Goal: Task Accomplishment & Management: Use online tool/utility

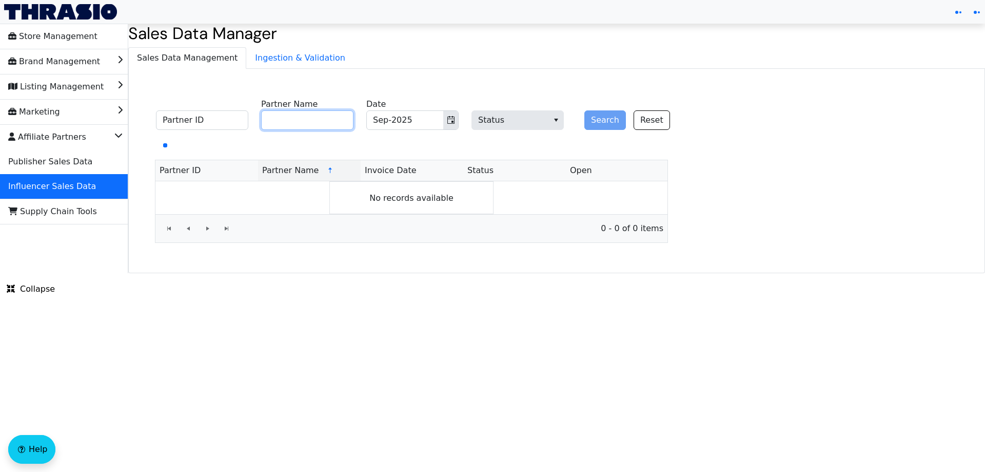
click at [300, 120] on input "Partner Name" at bounding box center [307, 119] width 92 height 19
click at [599, 129] on button "Search" at bounding box center [605, 119] width 42 height 19
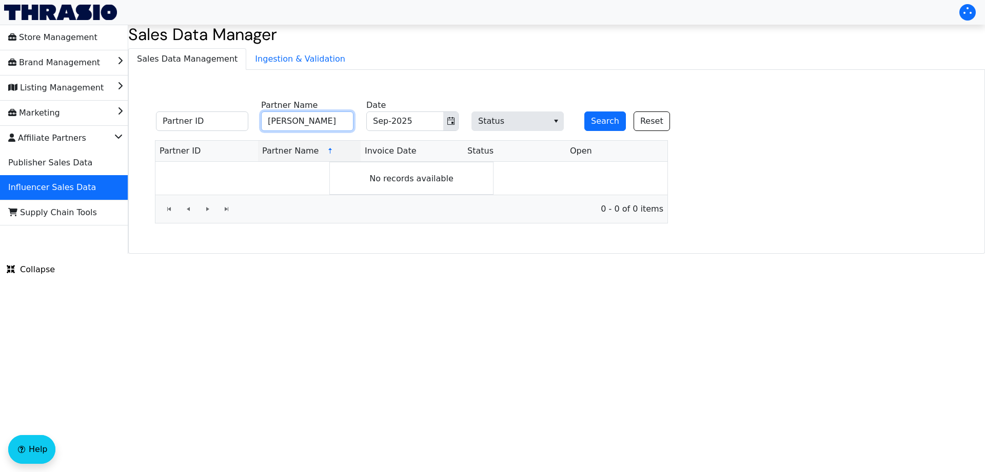
click at [337, 121] on input "[PERSON_NAME]" at bounding box center [307, 120] width 92 height 19
drag, startPoint x: 287, startPoint y: 124, endPoint x: 297, endPoint y: 122, distance: 9.4
click at [297, 122] on input "[PERSON_NAME]" at bounding box center [307, 120] width 92 height 19
type input "[PERSON_NAME]"
click at [603, 116] on button "Search" at bounding box center [605, 120] width 42 height 19
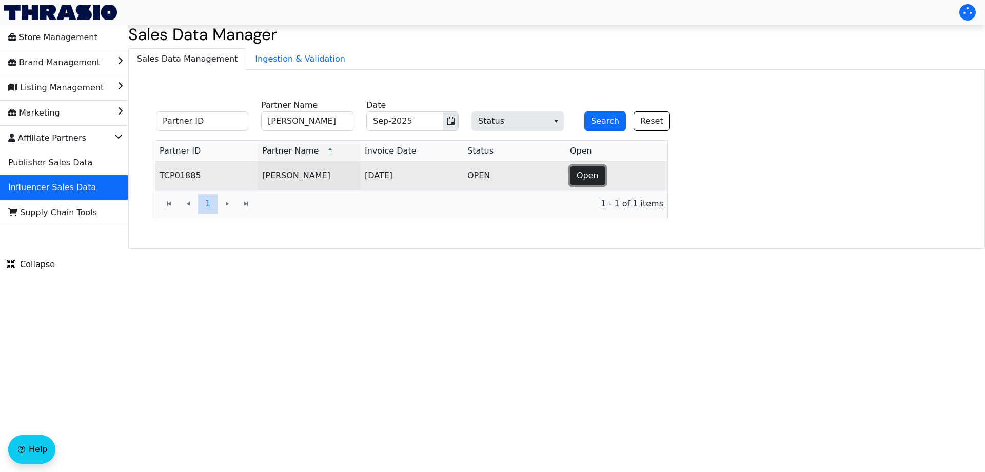
click at [576, 175] on button "Open" at bounding box center [587, 175] width 35 height 19
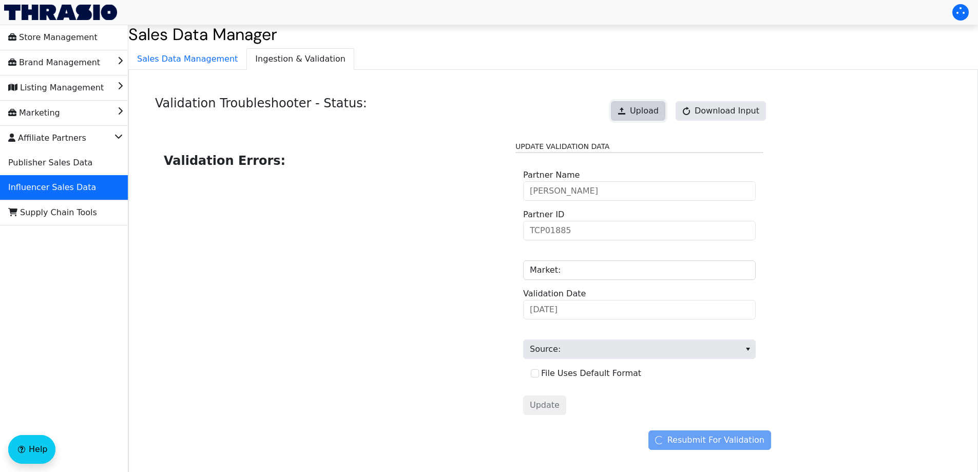
click at [626, 108] on span at bounding box center [621, 111] width 8 height 8
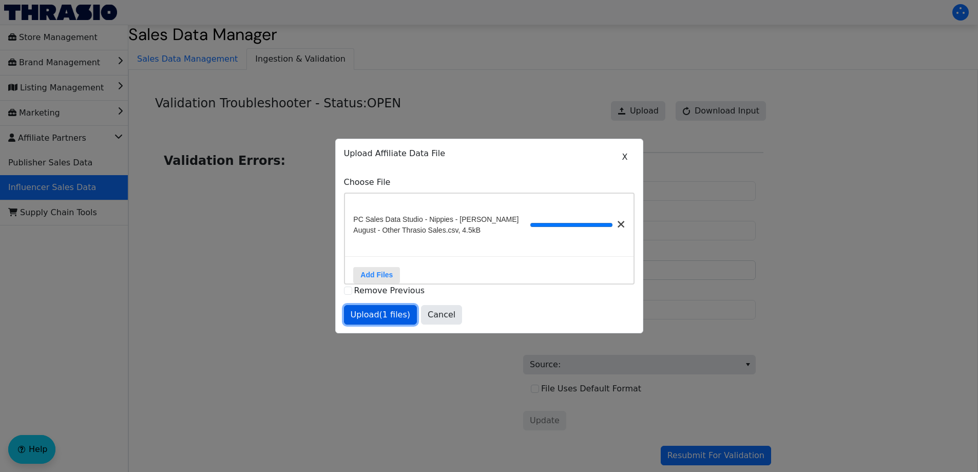
click at [377, 321] on span "Upload (1 files)" at bounding box center [380, 314] width 60 height 12
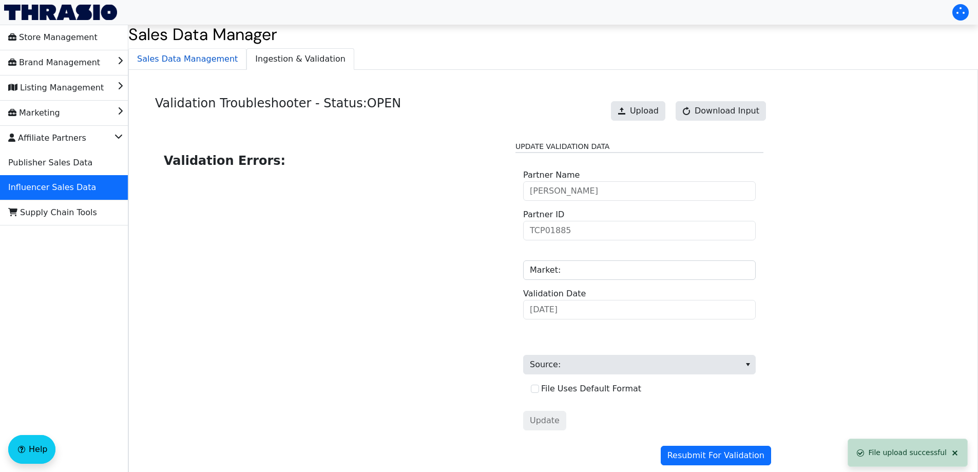
click at [172, 63] on span "Sales Data Management" at bounding box center [187, 59] width 117 height 21
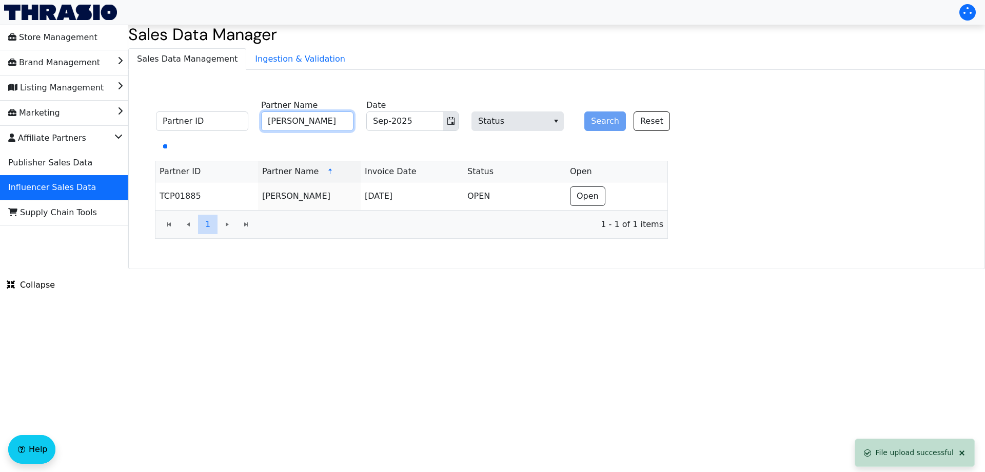
click at [327, 121] on input "[PERSON_NAME]" at bounding box center [307, 120] width 92 height 19
click at [289, 62] on span "Ingestion & Validation" at bounding box center [300, 59] width 107 height 21
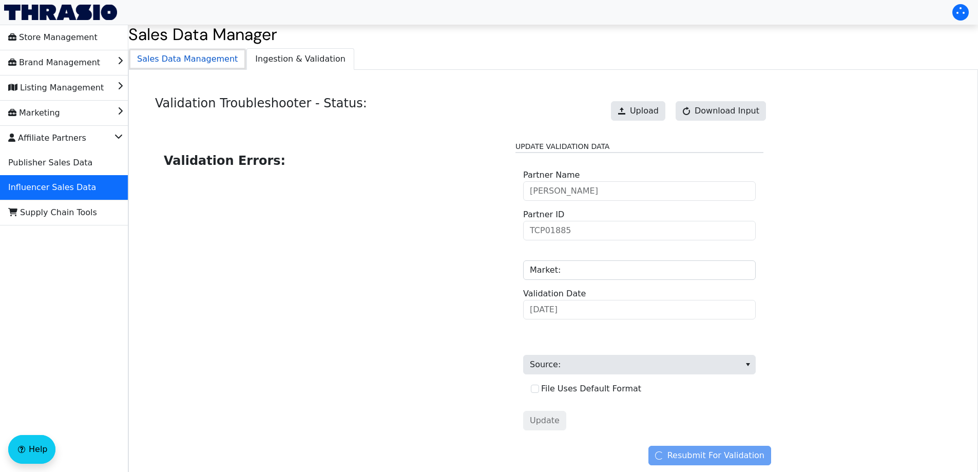
click at [191, 62] on span "Sales Data Management" at bounding box center [187, 59] width 117 height 21
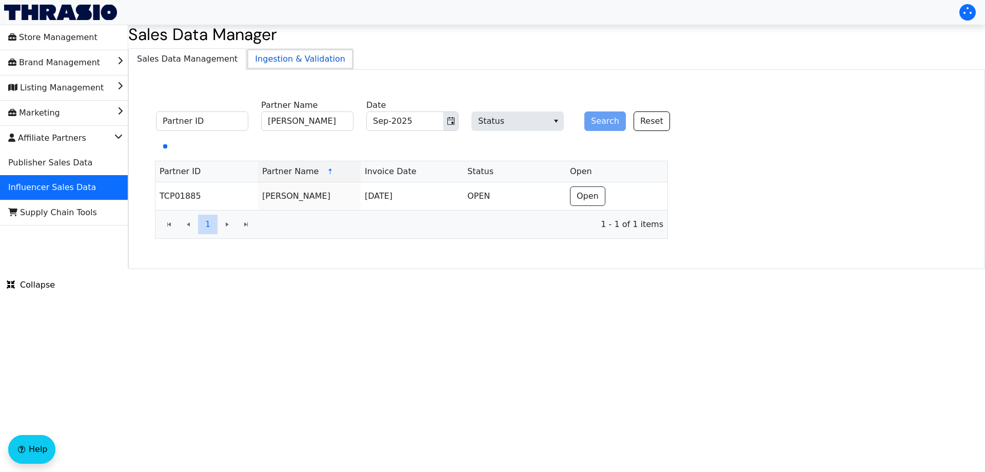
click at [279, 58] on span "Ingestion & Validation" at bounding box center [300, 59] width 107 height 21
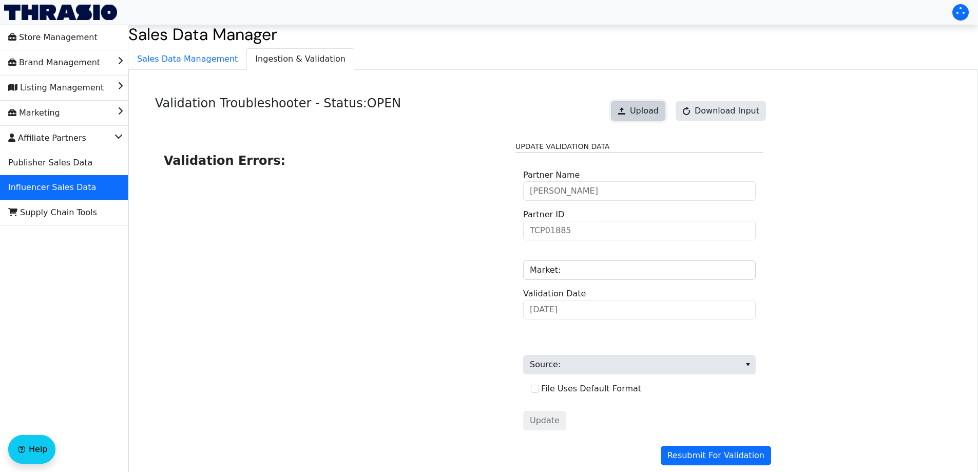
click at [654, 112] on span "Upload" at bounding box center [644, 111] width 29 height 12
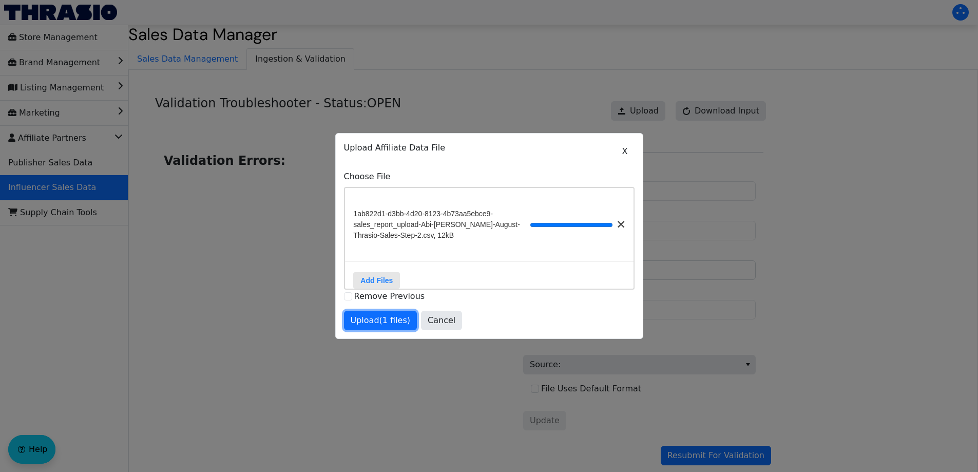
drag, startPoint x: 399, startPoint y: 325, endPoint x: 456, endPoint y: 329, distance: 57.1
click at [399, 325] on span "Upload (1 files)" at bounding box center [380, 320] width 60 height 12
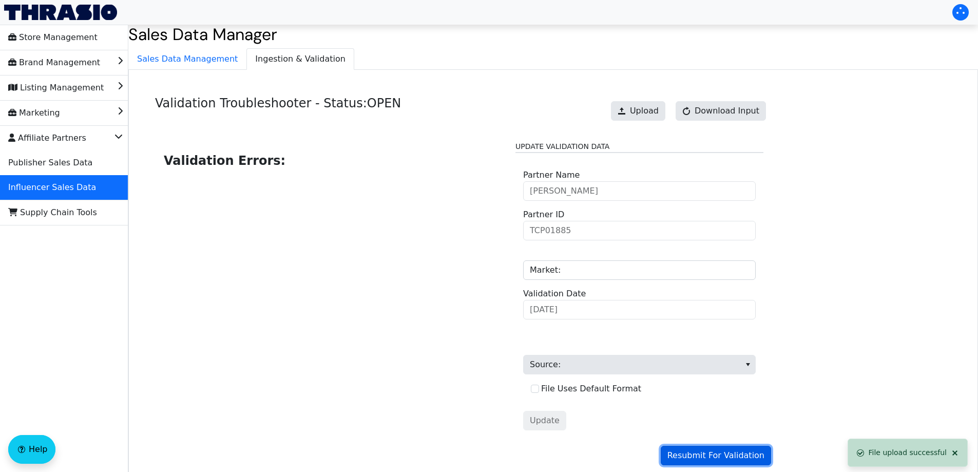
click at [704, 457] on span "Resubmit For Validation" at bounding box center [715, 455] width 97 height 12
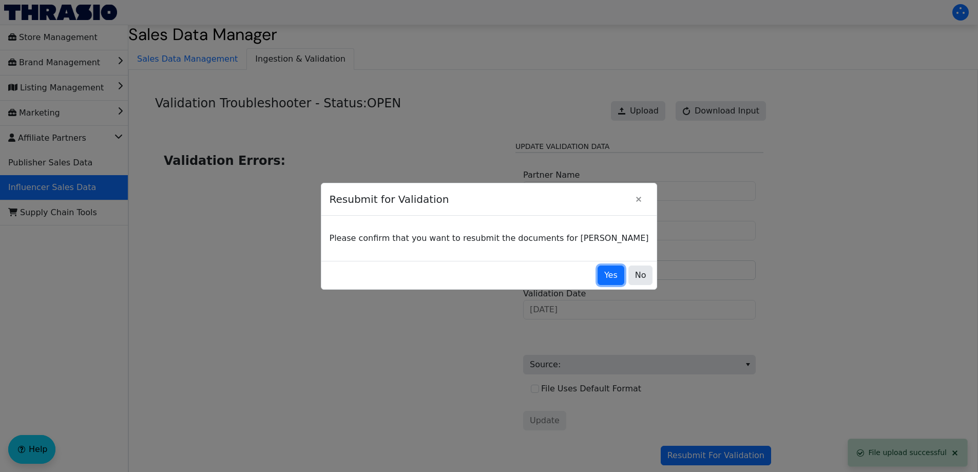
click at [597, 284] on button "Yes" at bounding box center [610, 274] width 27 height 19
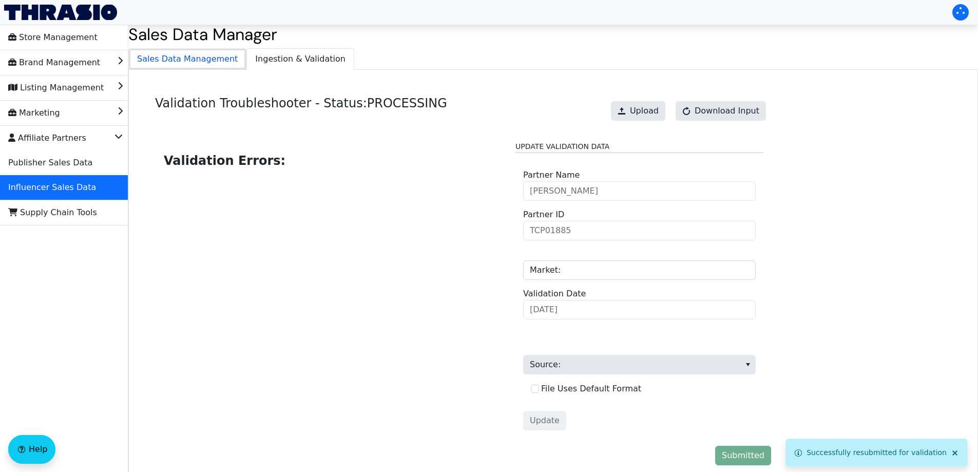
drag, startPoint x: 184, startPoint y: 54, endPoint x: 216, endPoint y: 55, distance: 31.8
click at [184, 55] on span "Sales Data Management" at bounding box center [187, 59] width 117 height 21
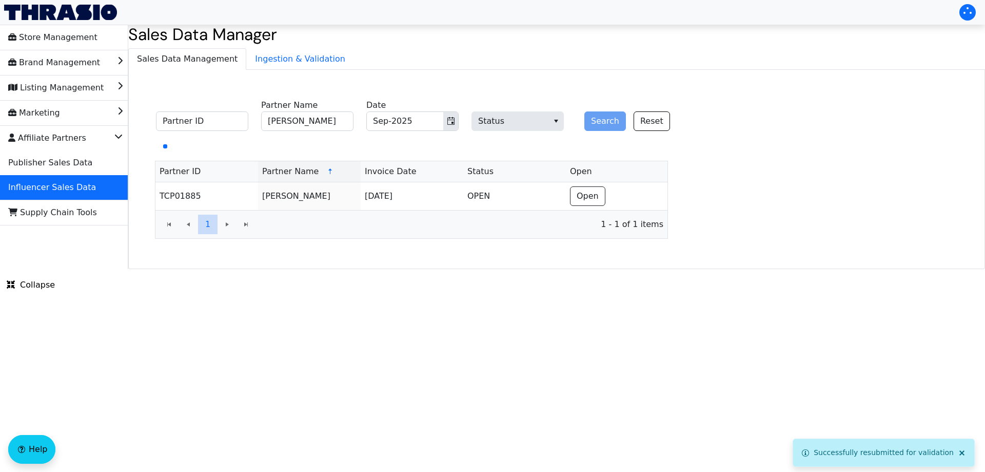
click at [372, 61] on ul "Sales Data Management Ingestion & Validation" at bounding box center [556, 58] width 857 height 21
click at [304, 63] on span "Ingestion & Validation" at bounding box center [300, 59] width 107 height 21
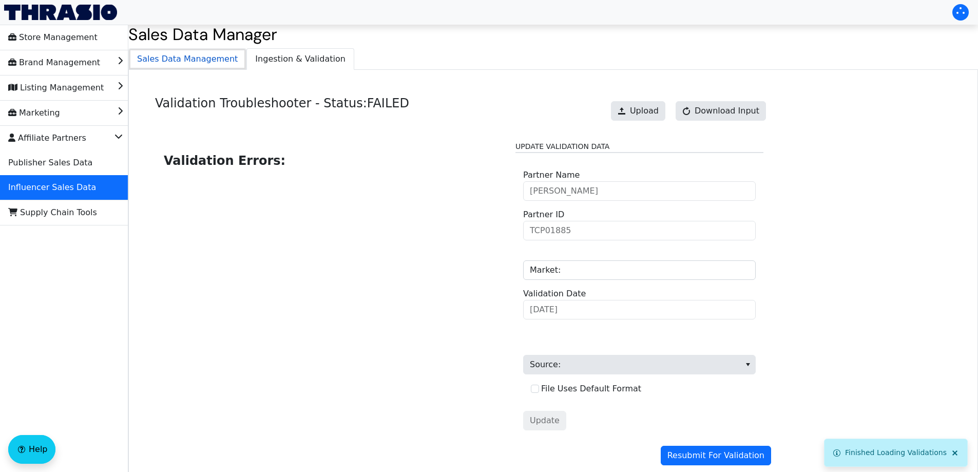
click at [195, 56] on span "Sales Data Management" at bounding box center [187, 59] width 117 height 21
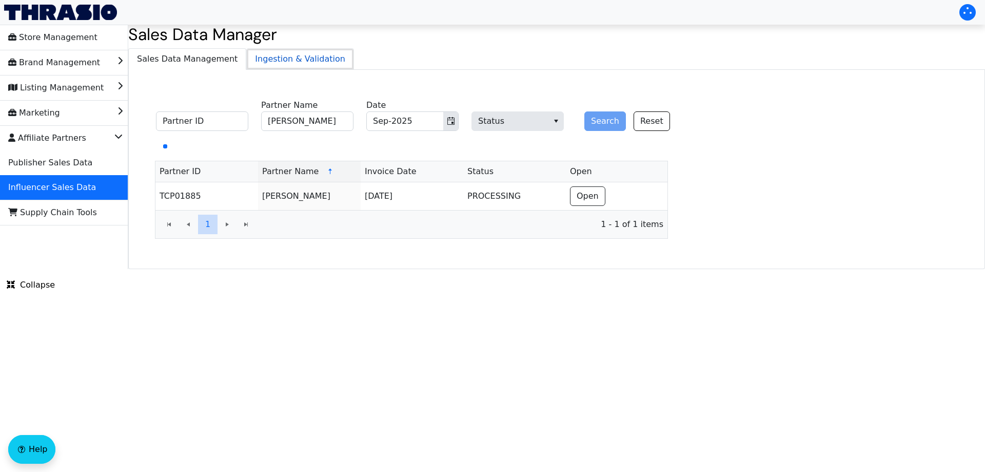
click at [272, 67] on span "Ingestion & Validation" at bounding box center [300, 59] width 107 height 21
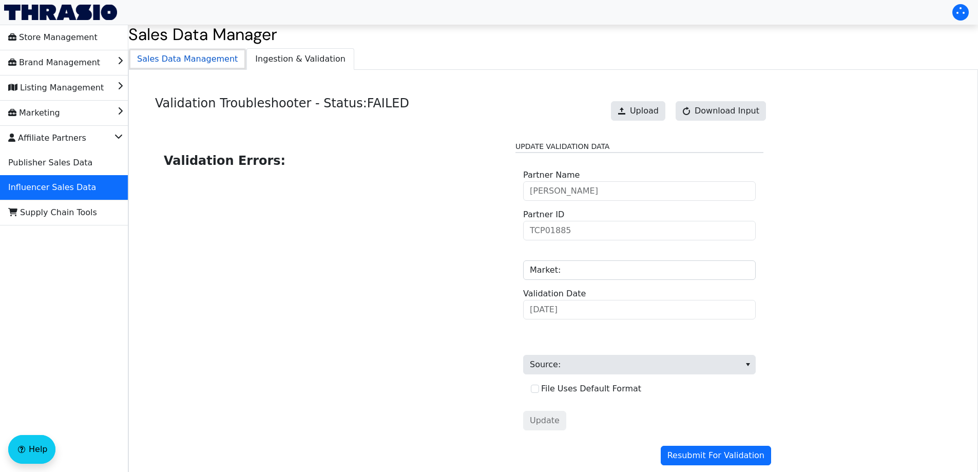
click at [177, 55] on span "Sales Data Management" at bounding box center [187, 59] width 117 height 21
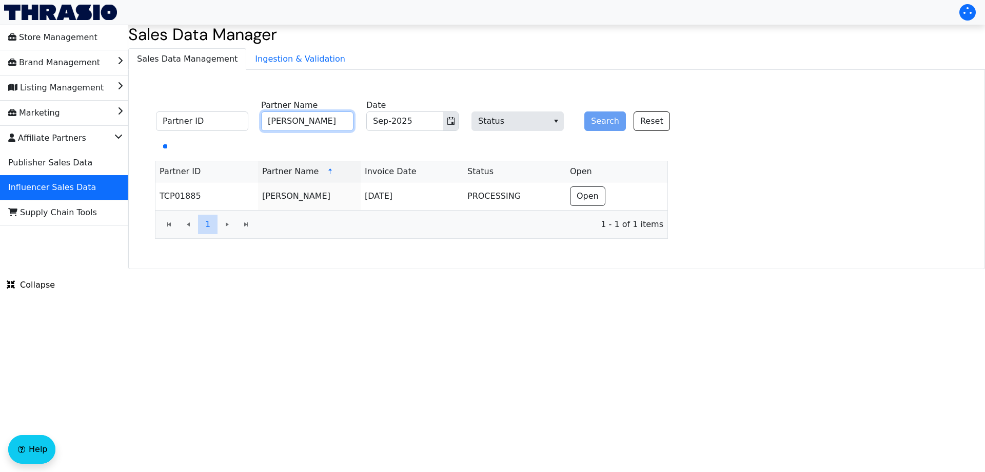
click at [308, 125] on input "[PERSON_NAME]" at bounding box center [307, 120] width 92 height 19
click at [450, 116] on span "Toggle calendar" at bounding box center [451, 121] width 8 height 12
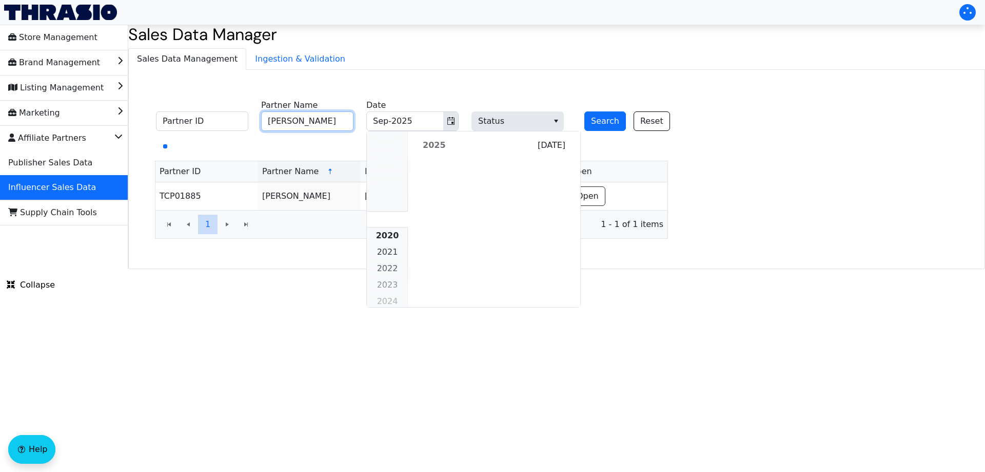
scroll to position [936, 0]
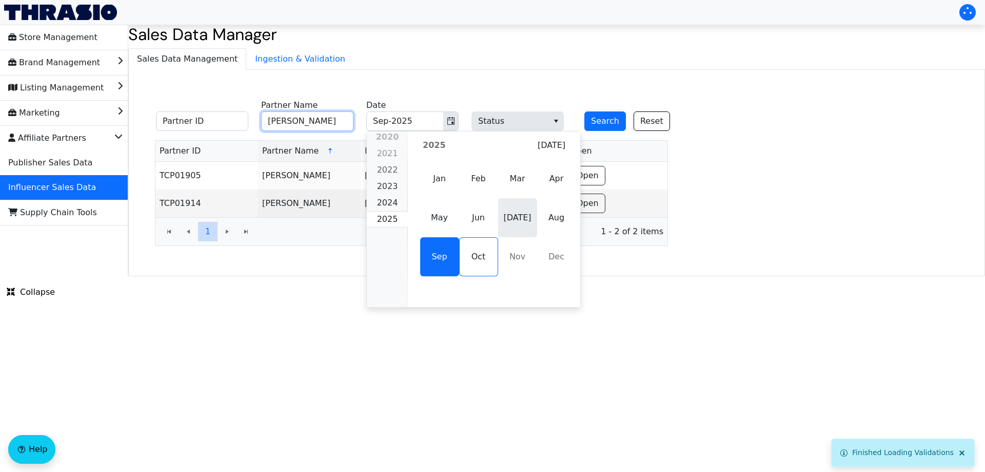
click at [511, 223] on span "[DATE]" at bounding box center [517, 217] width 39 height 39
type input "[PERSON_NAME]"
type input "[DATE]-2025"
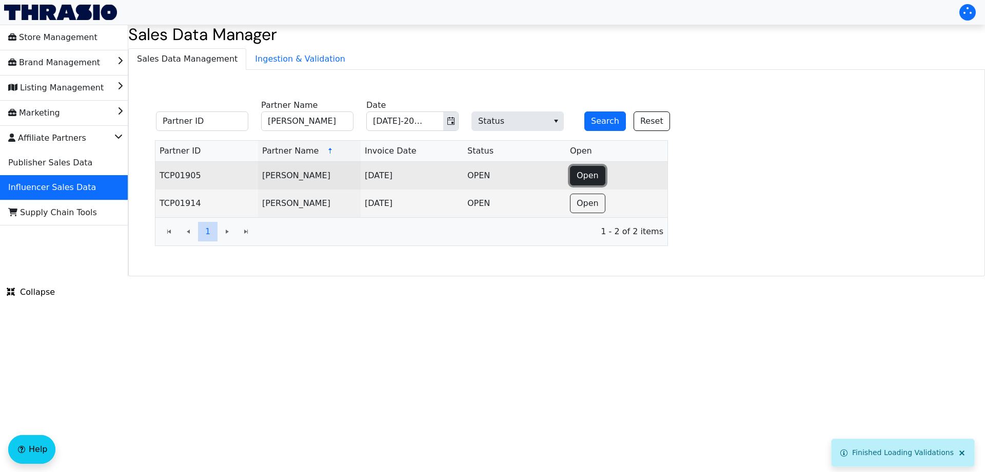
click at [574, 181] on button "Open" at bounding box center [587, 175] width 35 height 19
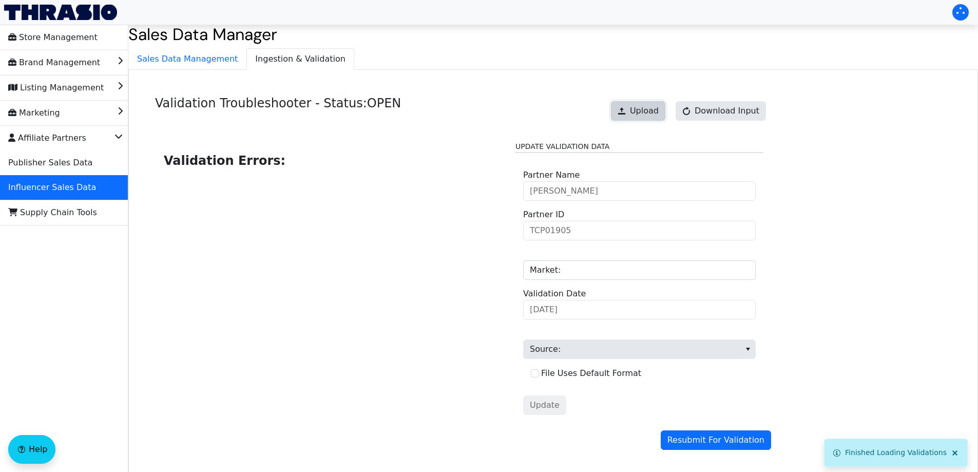
click at [654, 112] on span "Upload" at bounding box center [644, 111] width 29 height 12
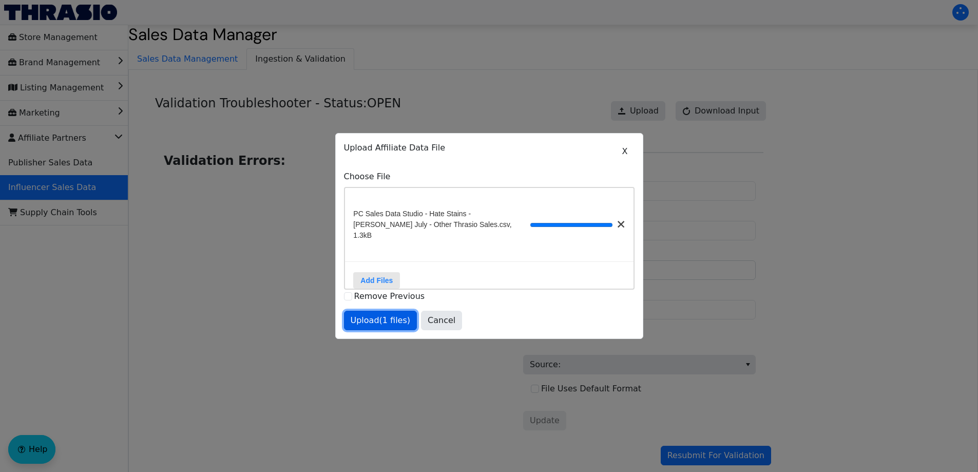
click at [377, 315] on span "Upload (1 files)" at bounding box center [380, 320] width 60 height 12
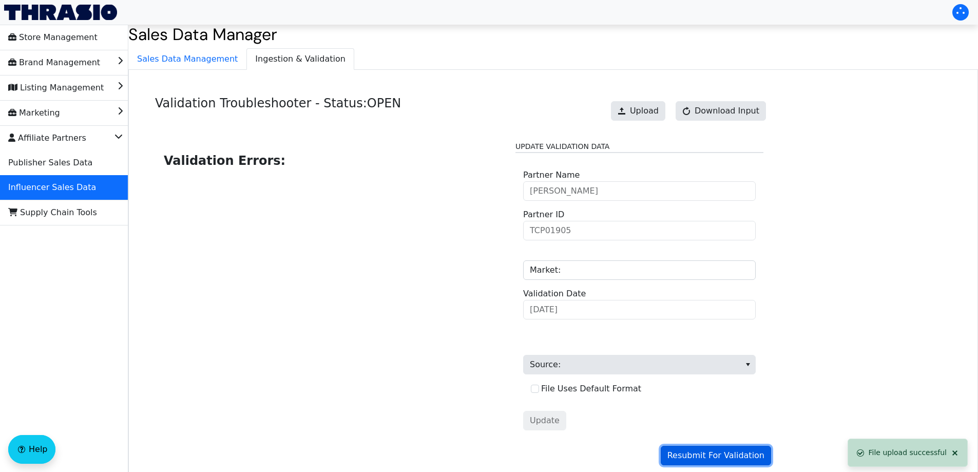
click at [702, 454] on span "Resubmit For Validation" at bounding box center [715, 455] width 97 height 12
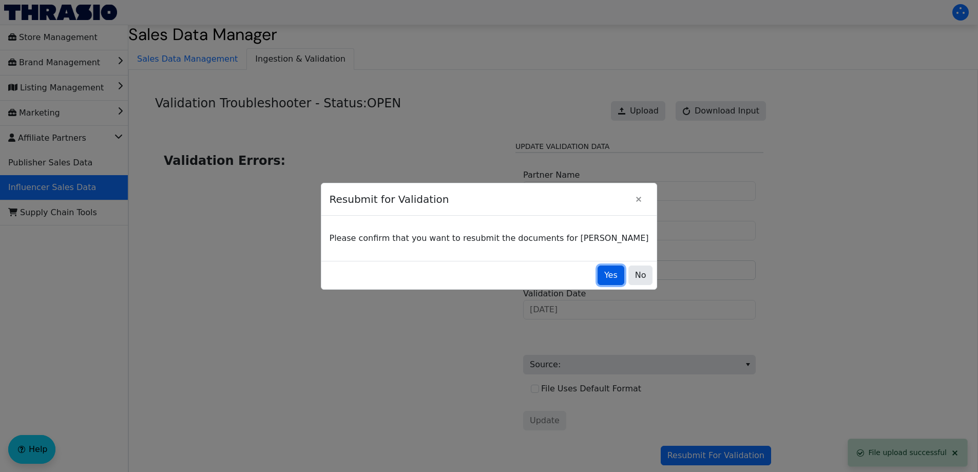
click at [604, 277] on span "Yes" at bounding box center [610, 275] width 13 height 12
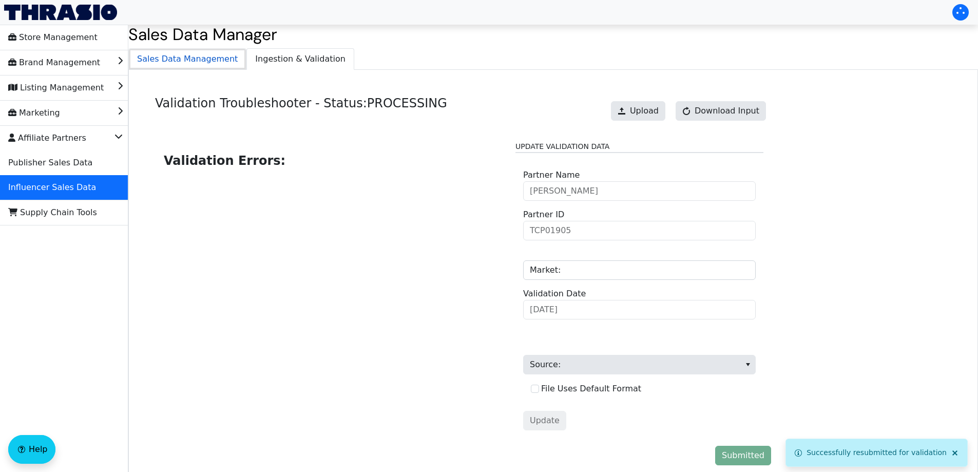
click at [195, 64] on span "Sales Data Management" at bounding box center [187, 59] width 117 height 21
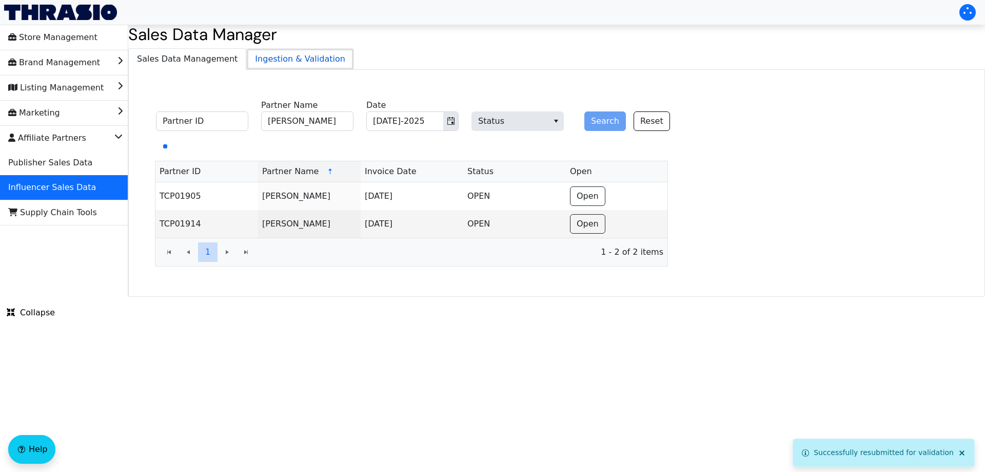
click at [265, 60] on span "Ingestion & Validation" at bounding box center [300, 59] width 107 height 21
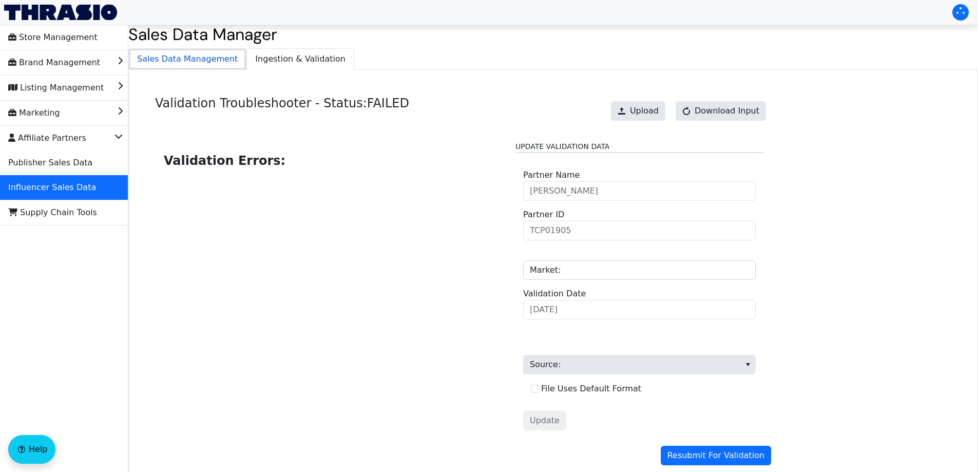
click at [183, 65] on span "Sales Data Management" at bounding box center [187, 59] width 117 height 21
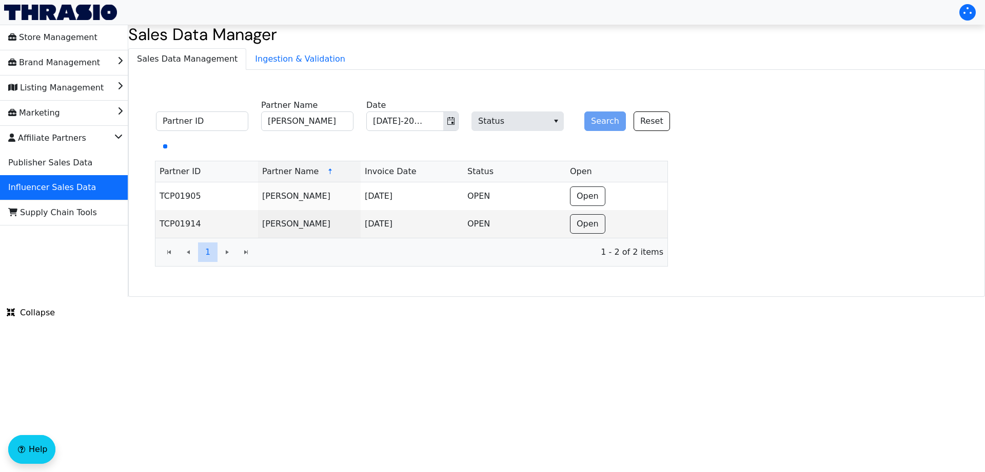
click at [603, 120] on div "Search Reset" at bounding box center [623, 115] width 92 height 32
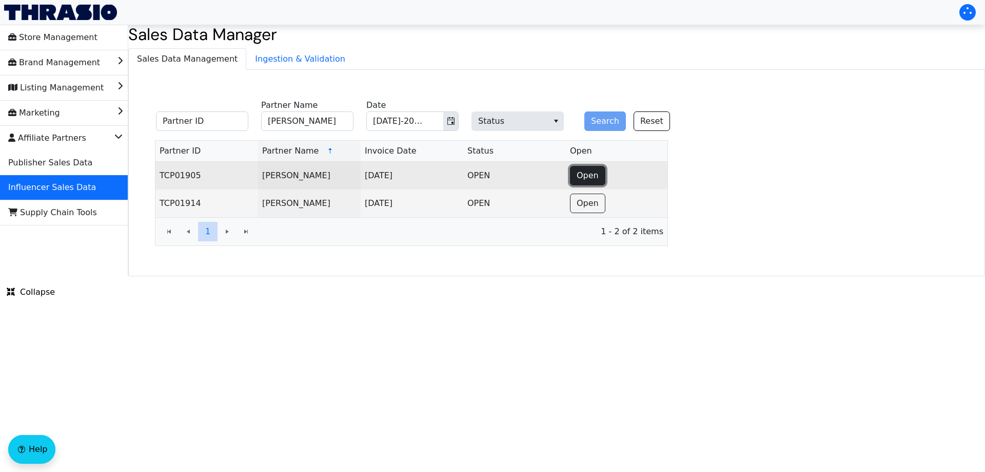
click at [584, 175] on span "Open" at bounding box center [588, 175] width 22 height 12
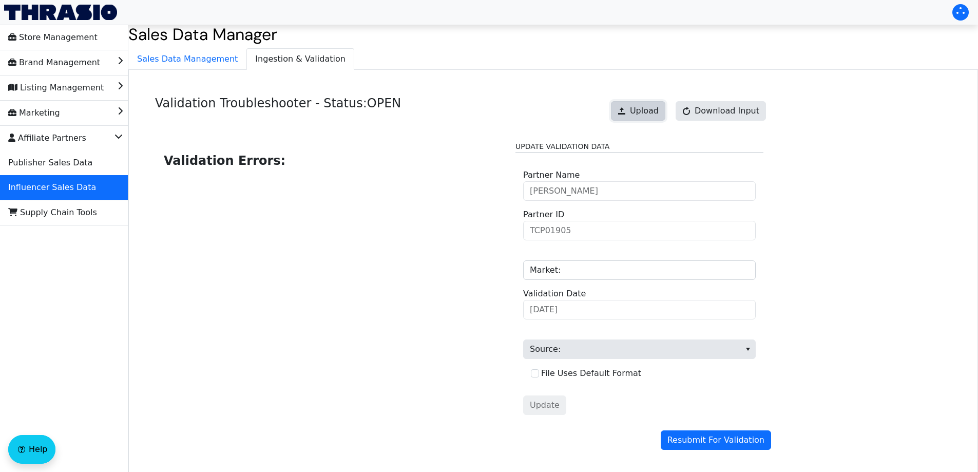
click at [648, 107] on span "Upload" at bounding box center [644, 111] width 29 height 12
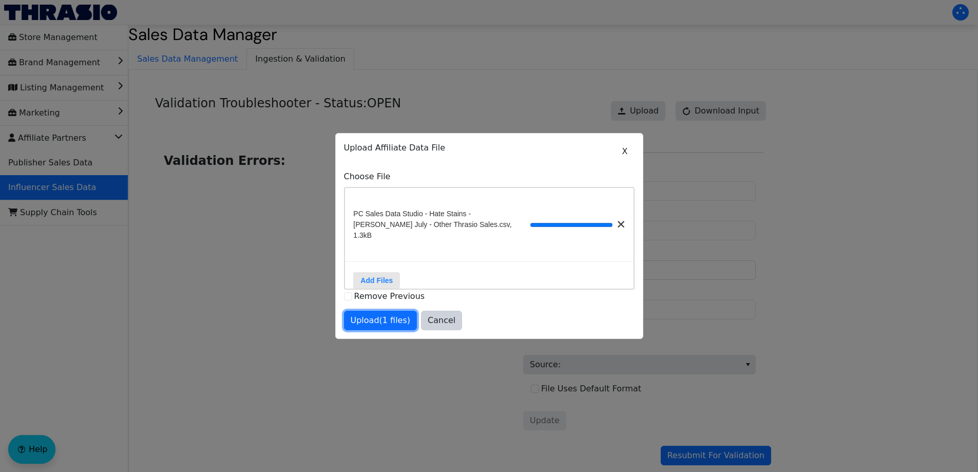
click at [372, 324] on span "Upload (1 files)" at bounding box center [380, 320] width 60 height 12
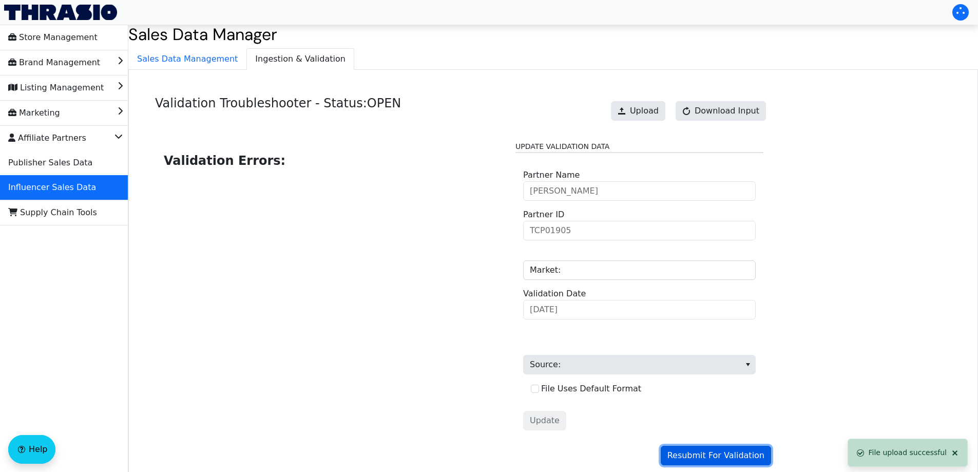
click at [711, 461] on span "Resubmit For Validation" at bounding box center [715, 455] width 97 height 12
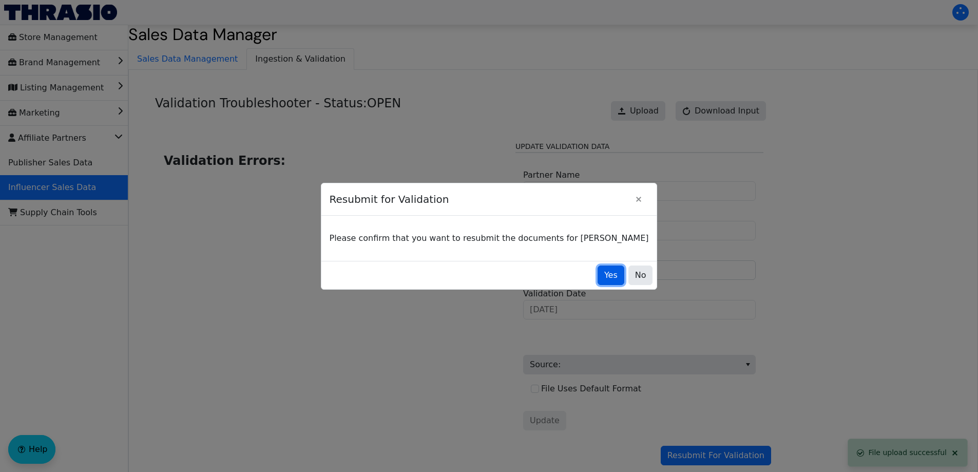
click at [597, 274] on button "Yes" at bounding box center [610, 274] width 27 height 19
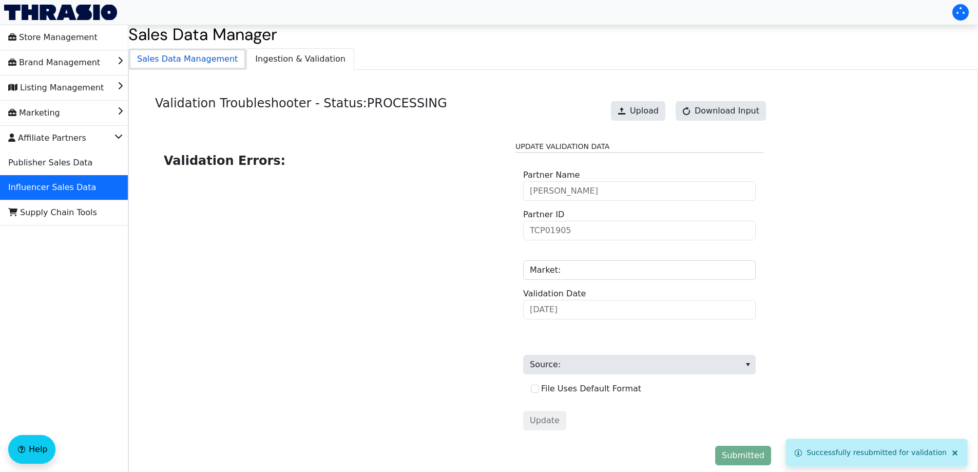
click at [200, 63] on span "Sales Data Management" at bounding box center [187, 59] width 117 height 21
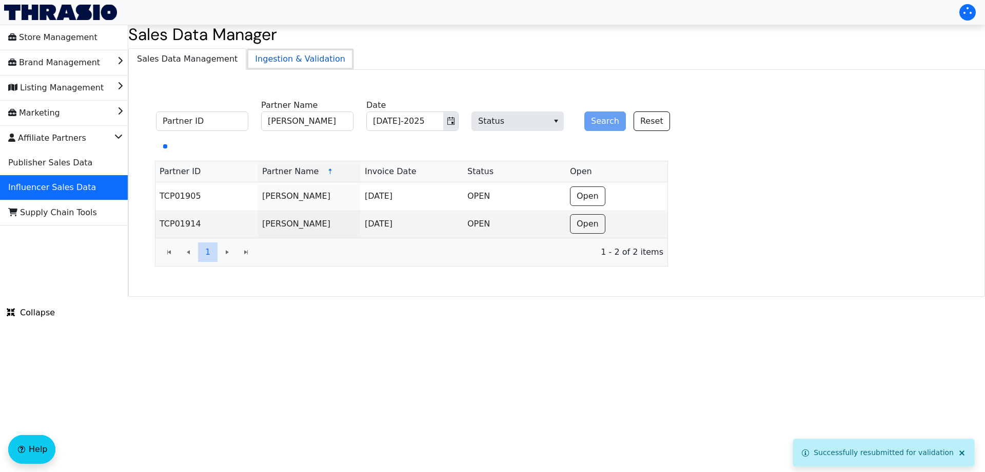
drag, startPoint x: 261, startPoint y: 57, endPoint x: 303, endPoint y: 56, distance: 42.1
click at [264, 57] on span "Ingestion & Validation" at bounding box center [300, 59] width 107 height 21
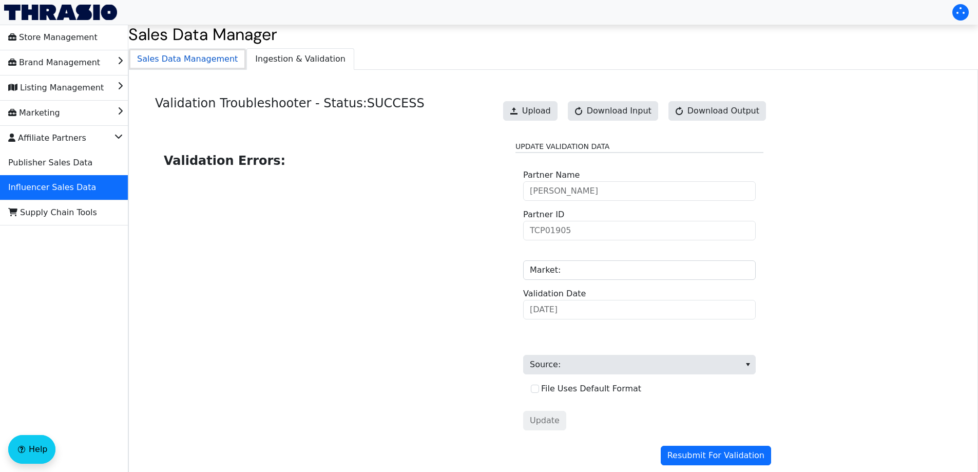
click at [208, 66] on span "Sales Data Management" at bounding box center [187, 59] width 117 height 21
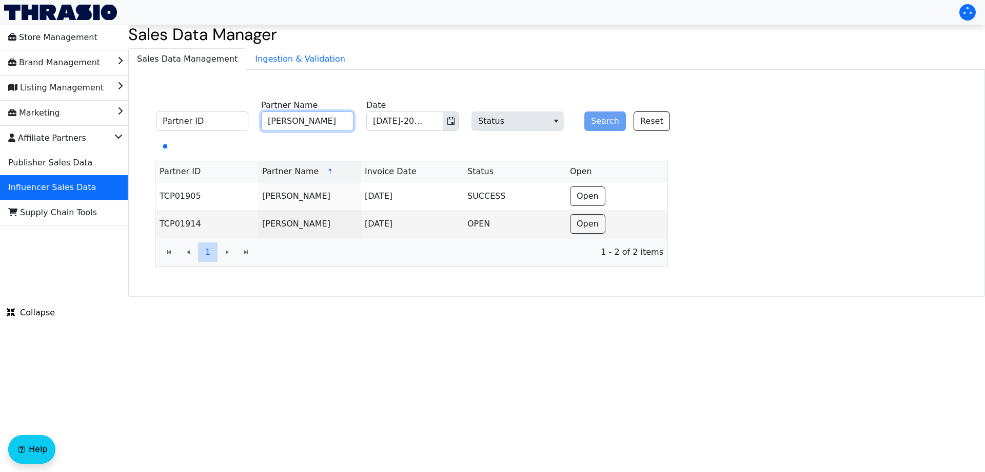
click at [325, 123] on input "[PERSON_NAME]" at bounding box center [307, 120] width 92 height 19
paste input "[PERSON_NAME]"
click at [450, 121] on icon "Toggle calendar" at bounding box center [451, 121] width 8 height 8
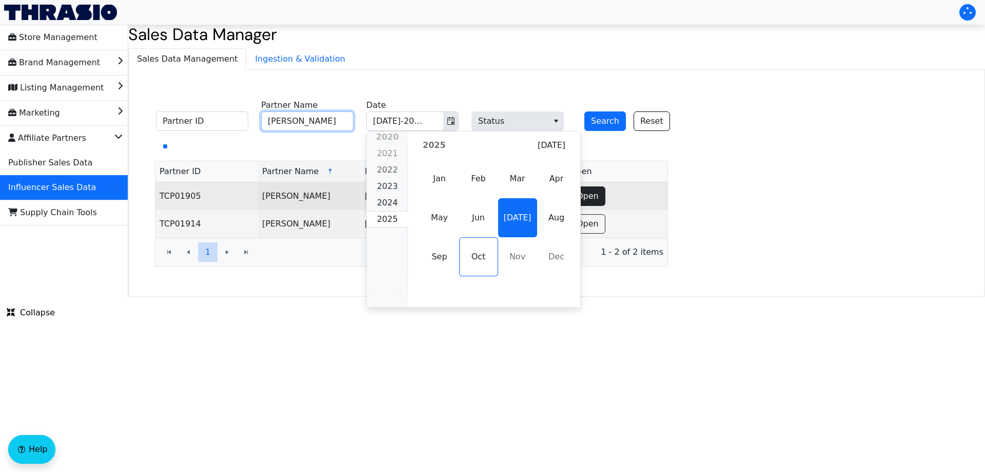
drag, startPoint x: 558, startPoint y: 221, endPoint x: 582, endPoint y: 204, distance: 30.2
click at [558, 222] on span "Aug" at bounding box center [556, 217] width 39 height 39
type input "[PERSON_NAME]"
type input "Aug-2025"
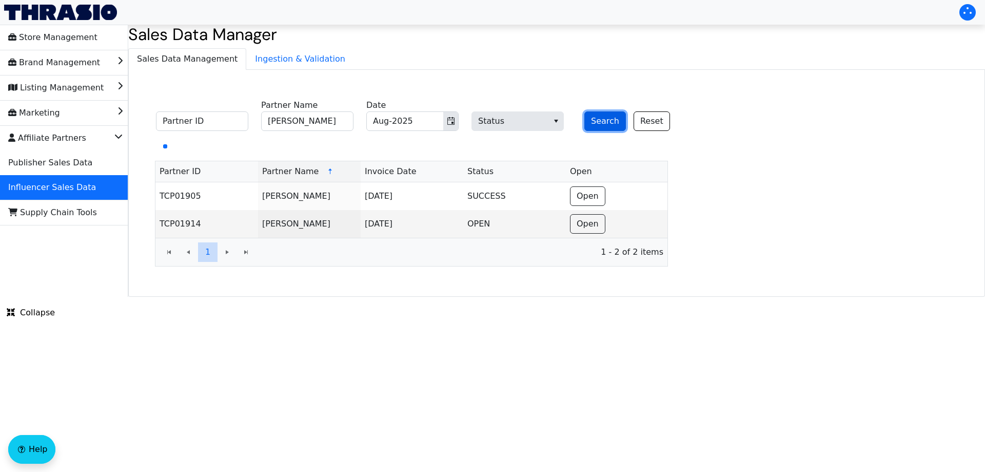
click at [597, 122] on button "Search" at bounding box center [605, 120] width 42 height 19
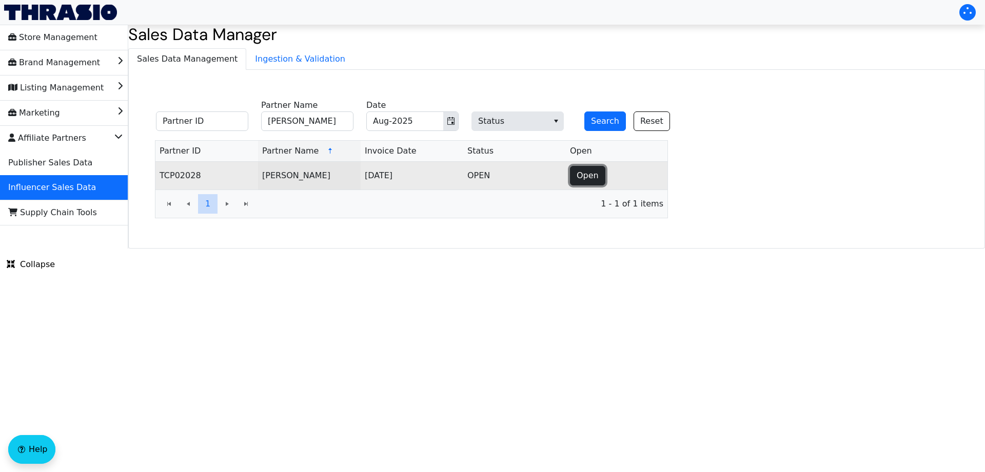
click at [583, 174] on span "Open" at bounding box center [588, 175] width 22 height 12
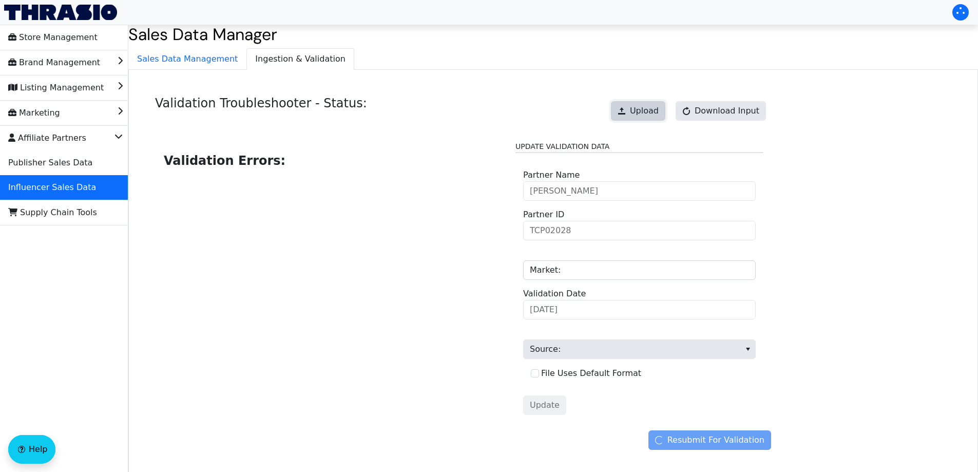
click at [647, 114] on span "Upload" at bounding box center [644, 111] width 29 height 12
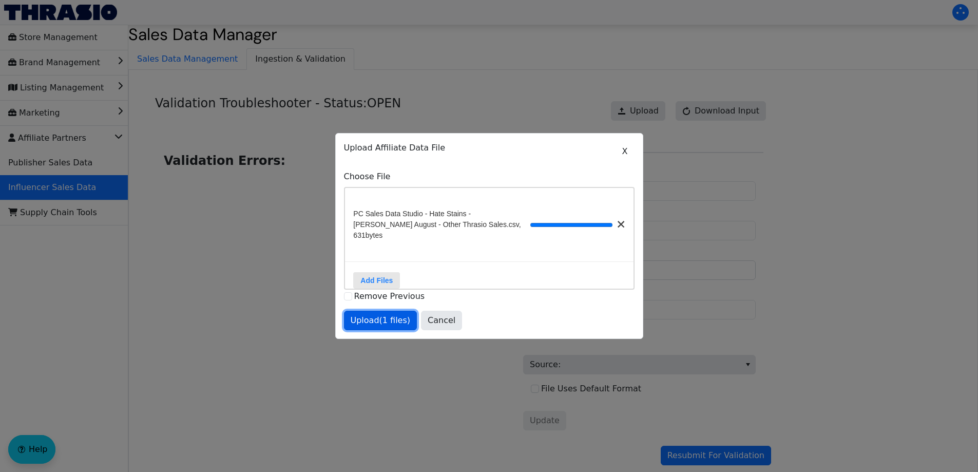
click at [381, 311] on button "Upload (1 files)" at bounding box center [380, 319] width 73 height 19
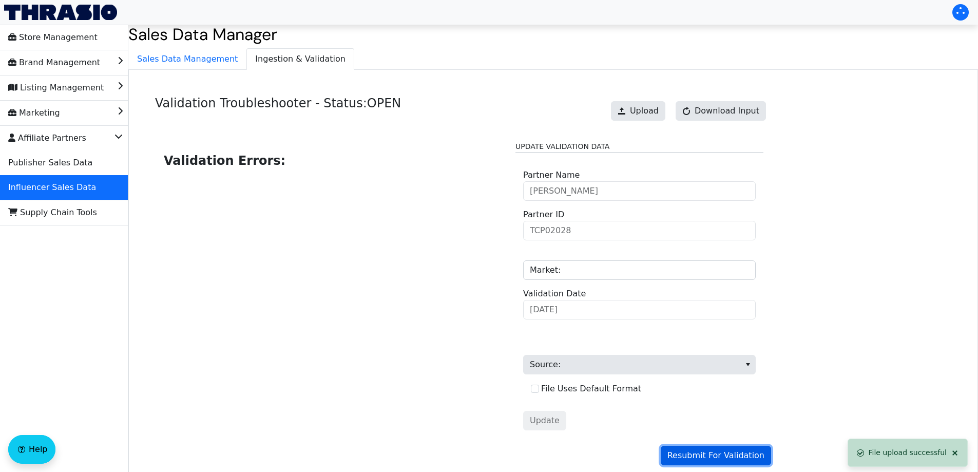
click at [734, 454] on span "Resubmit For Validation" at bounding box center [715, 455] width 97 height 12
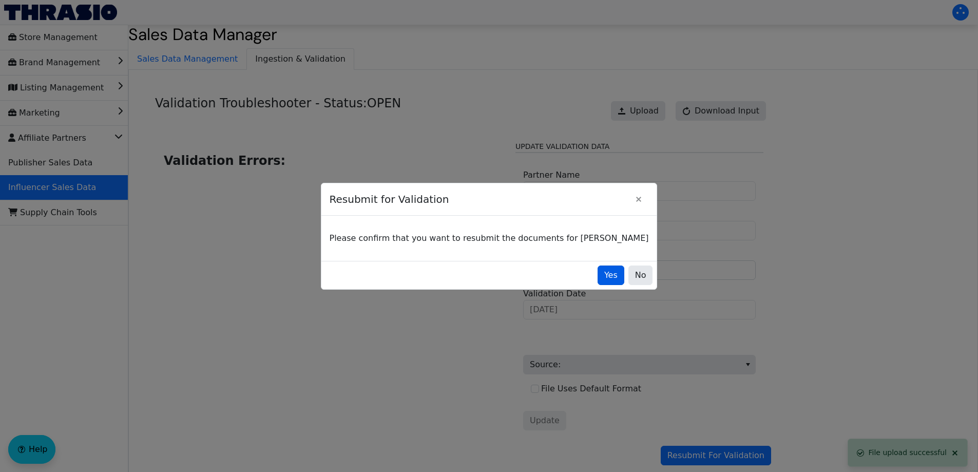
drag, startPoint x: 577, startPoint y: 270, endPoint x: 580, endPoint y: 280, distance: 10.2
click at [577, 271] on div "Yes No" at bounding box center [489, 275] width 336 height 28
drag, startPoint x: 594, startPoint y: 272, endPoint x: 587, endPoint y: 276, distance: 8.0
click at [604, 273] on span "Yes" at bounding box center [610, 275] width 13 height 12
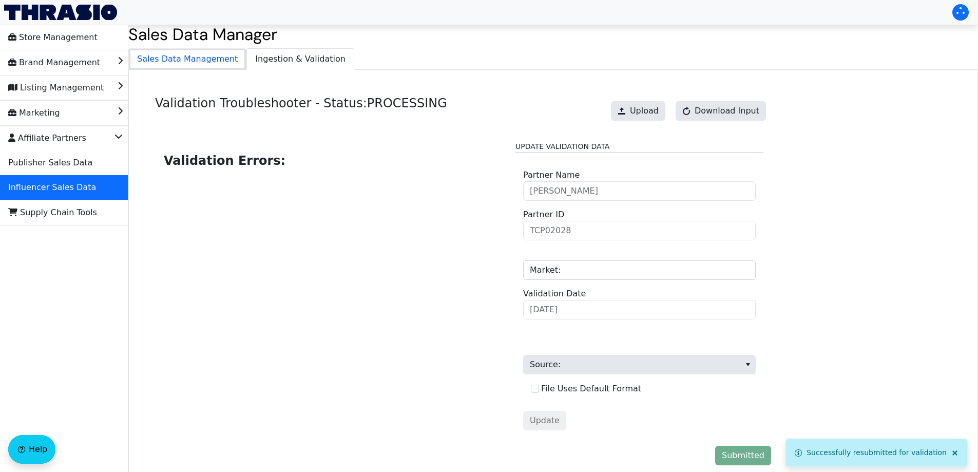
click at [194, 67] on span "Sales Data Management" at bounding box center [187, 59] width 117 height 21
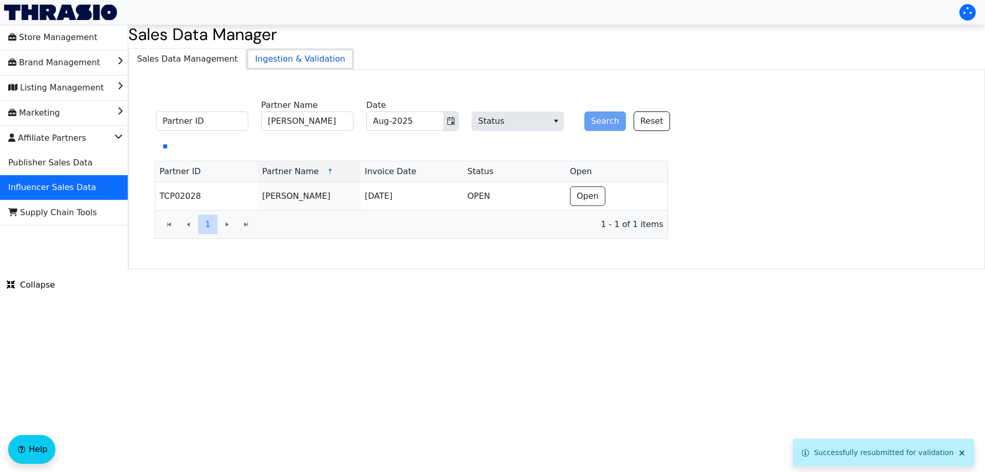
drag, startPoint x: 318, startPoint y: 56, endPoint x: 324, endPoint y: 56, distance: 6.7
click at [318, 56] on span "Ingestion & Validation" at bounding box center [300, 59] width 107 height 21
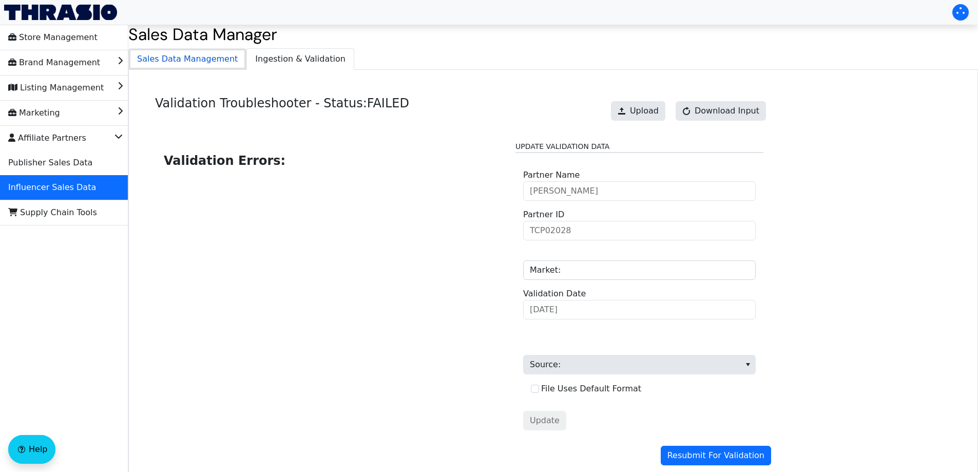
click at [203, 60] on span "Sales Data Management" at bounding box center [187, 59] width 117 height 21
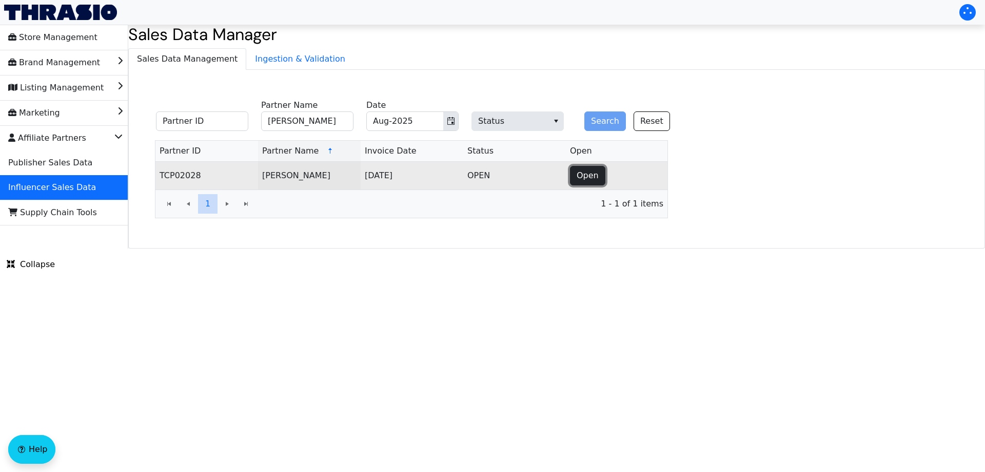
click at [594, 175] on span "Open" at bounding box center [588, 175] width 22 height 12
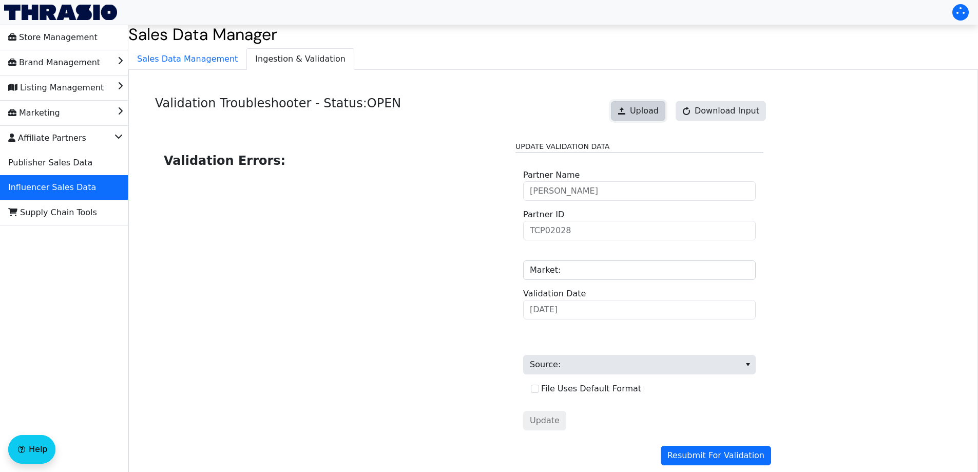
click at [654, 101] on button "Upload" at bounding box center [638, 110] width 54 height 19
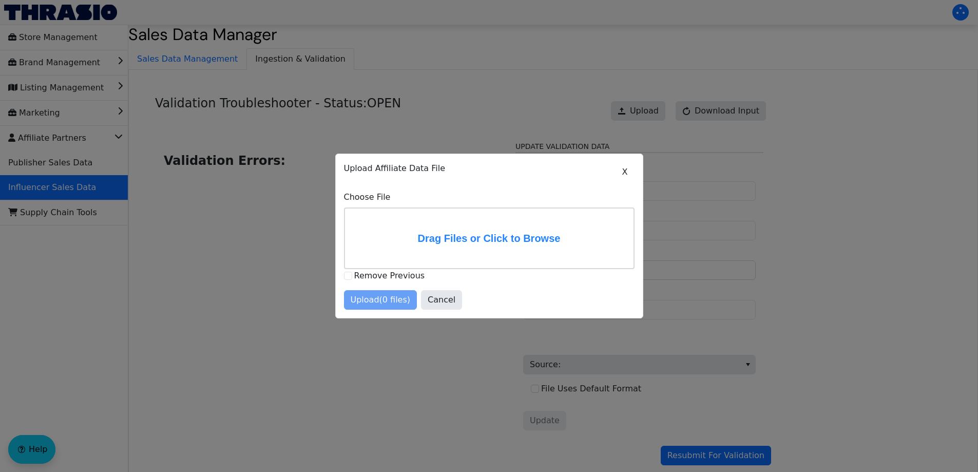
click at [652, 111] on div at bounding box center [489, 236] width 978 height 472
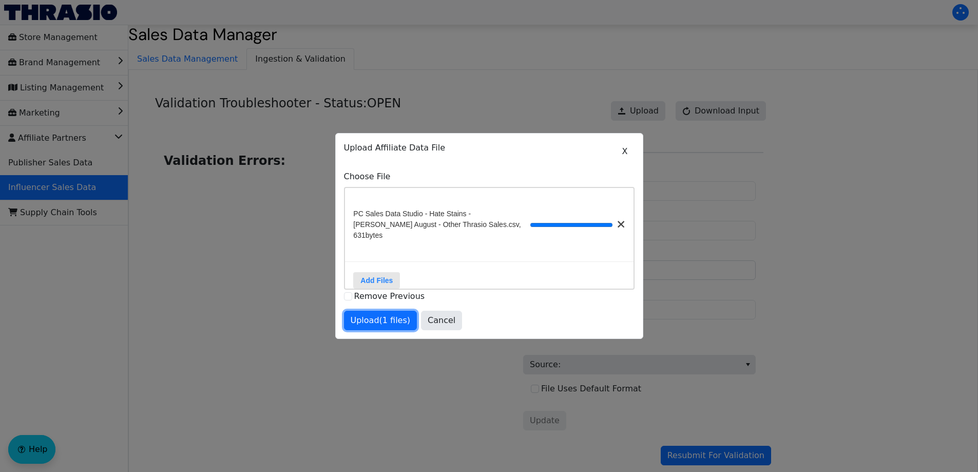
click at [399, 318] on span "Upload (1 files)" at bounding box center [380, 320] width 60 height 12
click at [707, 452] on div at bounding box center [489, 236] width 978 height 472
click at [375, 312] on button "Upload (1 files)" at bounding box center [380, 319] width 73 height 19
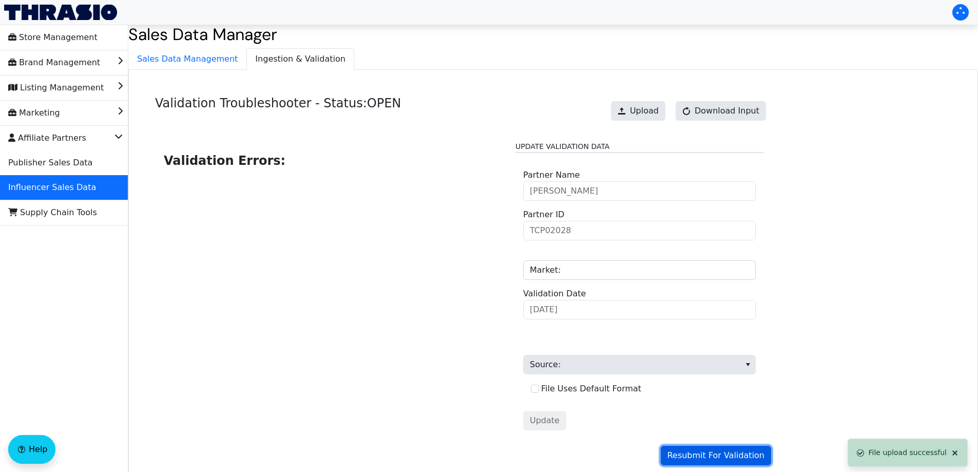
click at [713, 458] on span "Resubmit For Validation" at bounding box center [715, 455] width 97 height 12
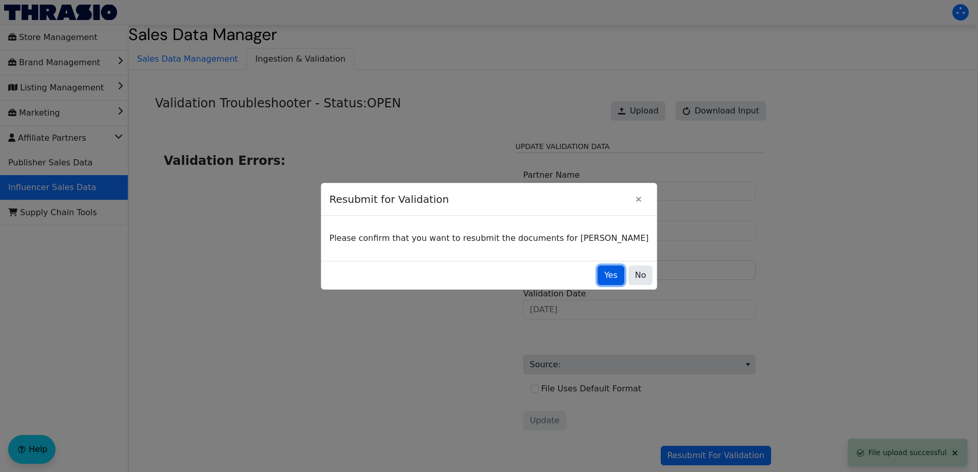
click at [604, 272] on span "Yes" at bounding box center [610, 275] width 13 height 12
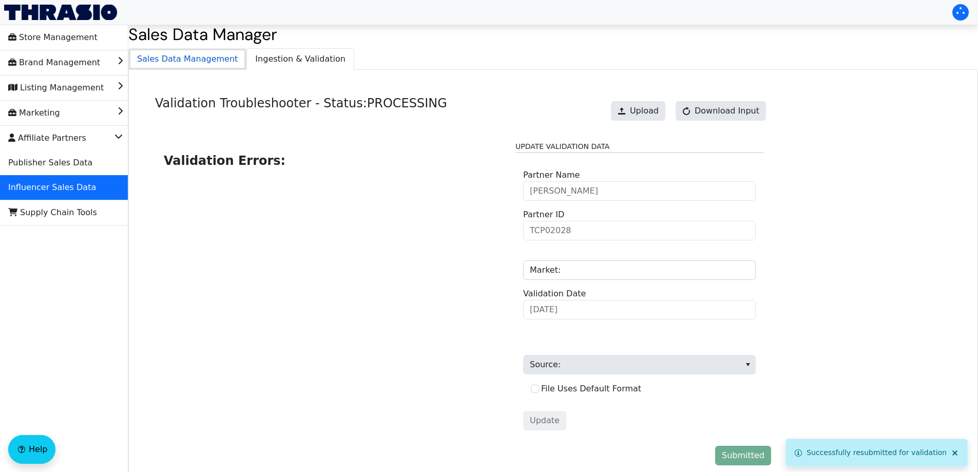
click at [186, 61] on span "Sales Data Management" at bounding box center [187, 59] width 117 height 21
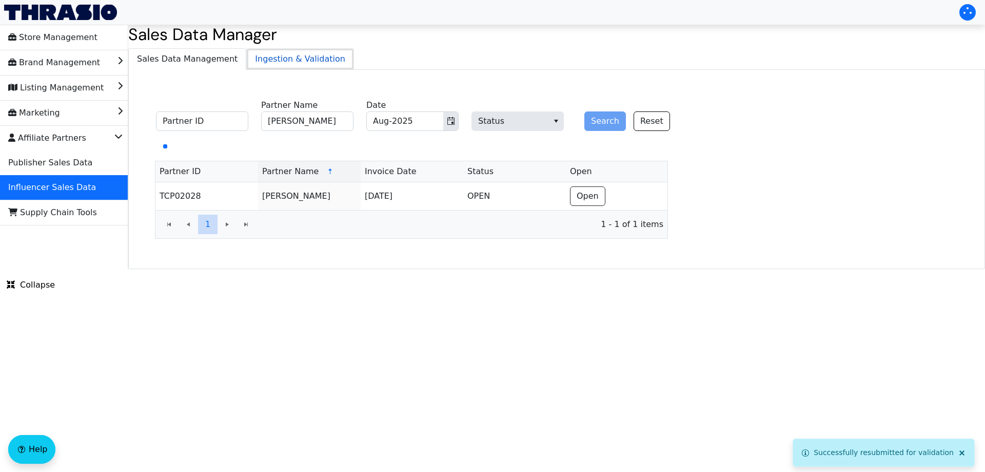
click at [326, 53] on span "Ingestion & Validation" at bounding box center [300, 59] width 107 height 21
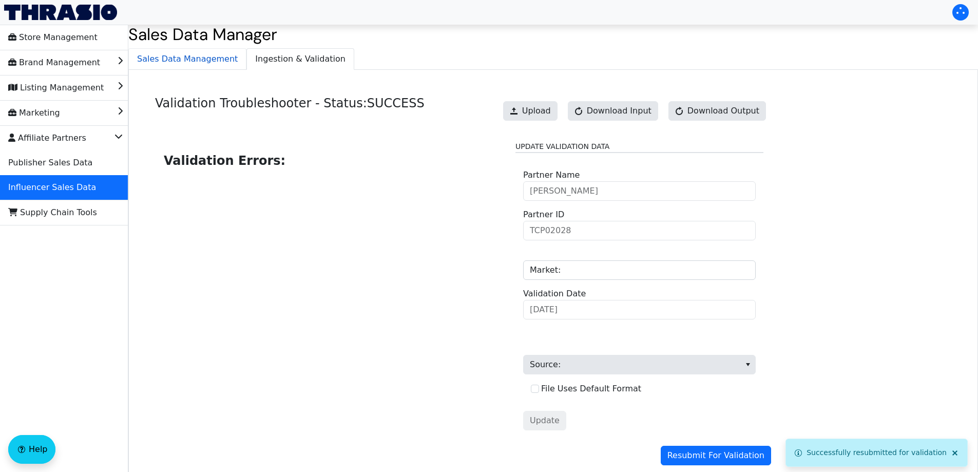
click at [183, 49] on div "Sales Data Manager Sales Data Management Ingestion & Validation Validation Trou…" at bounding box center [552, 260] width 849 height 471
click at [174, 60] on span "Sales Data Management" at bounding box center [187, 59] width 117 height 21
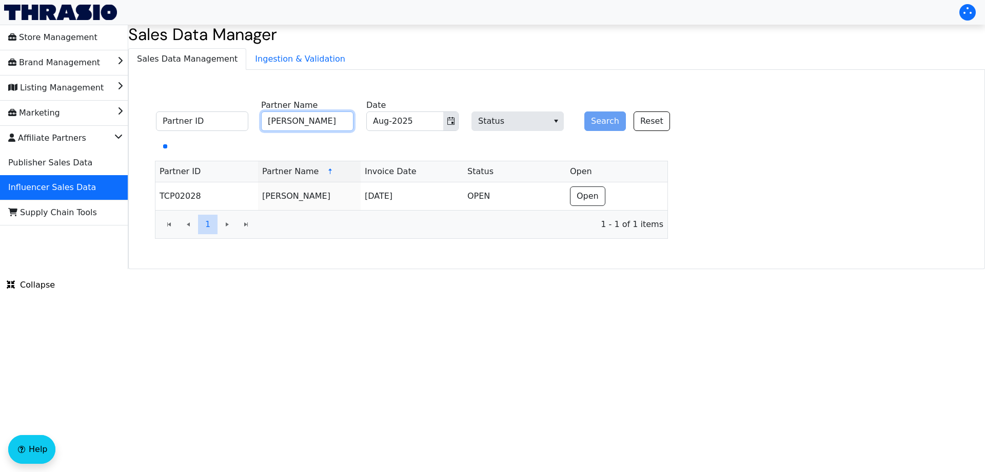
click at [301, 124] on input "[PERSON_NAME]" at bounding box center [307, 120] width 92 height 19
click at [301, 61] on span "Ingestion & Validation" at bounding box center [300, 59] width 107 height 21
